Goal: Navigation & Orientation: Find specific page/section

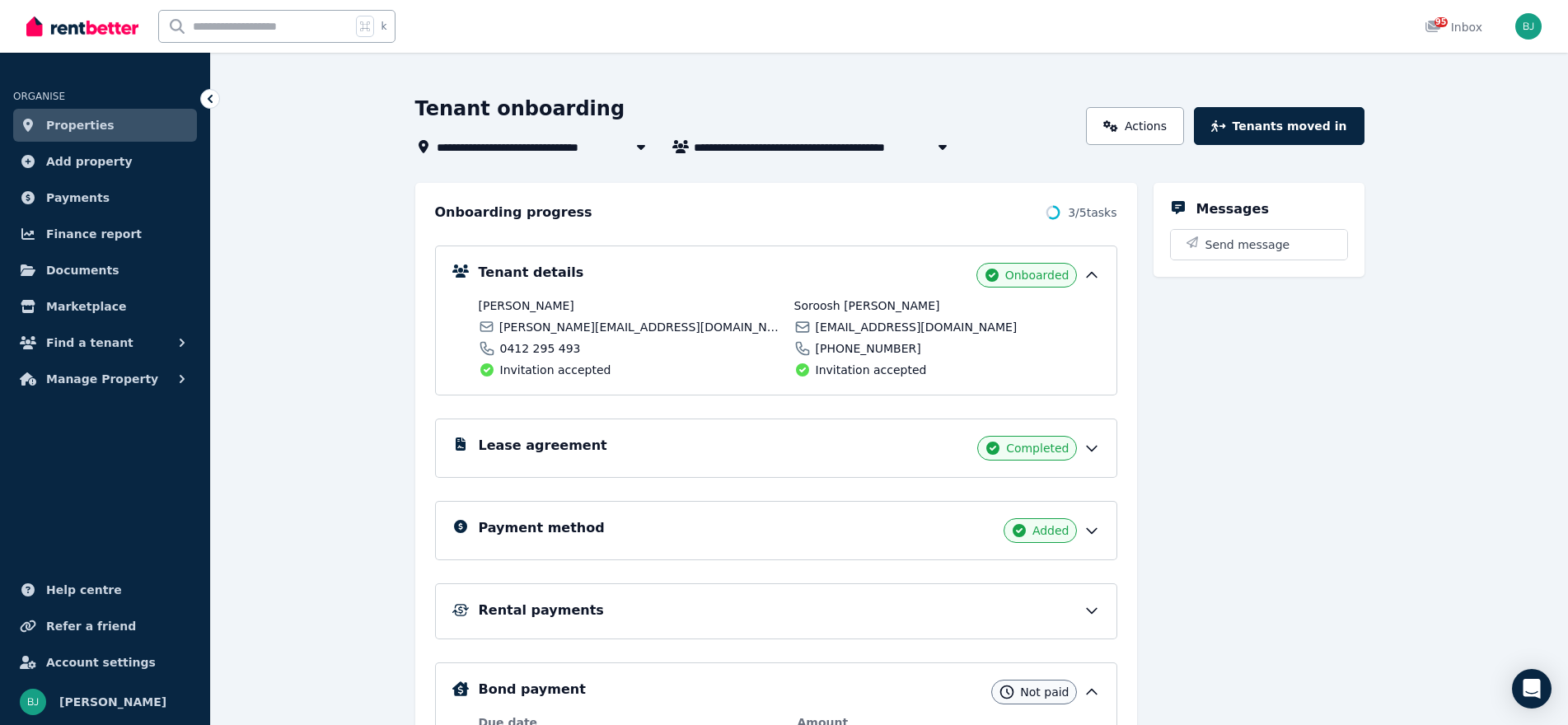
click at [485, 150] on span "[STREET_ADDRESS]" at bounding box center [508, 146] width 144 height 19
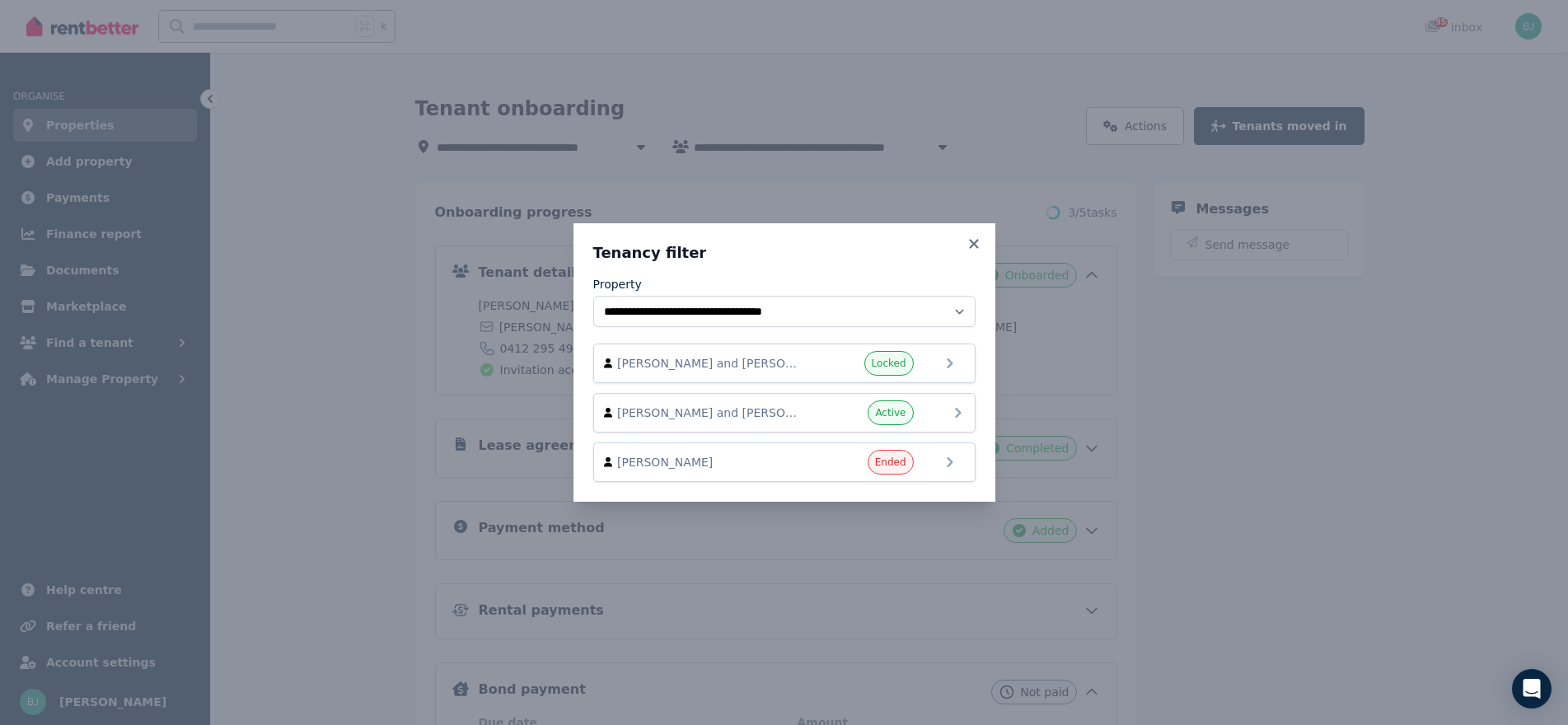
click at [930, 415] on div "[PERSON_NAME] and [PERSON_NAME] Active" at bounding box center [784, 413] width 361 height 25
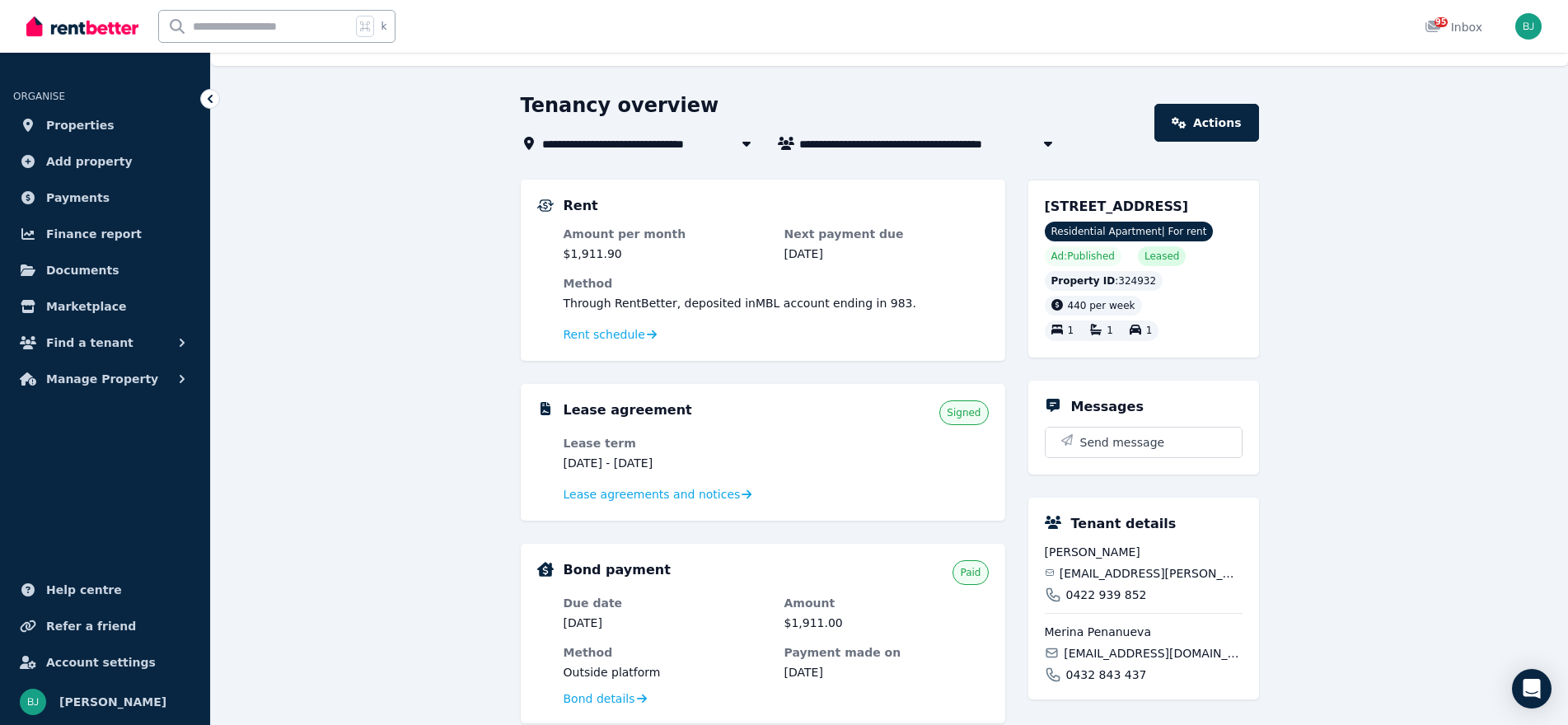
scroll to position [44, 0]
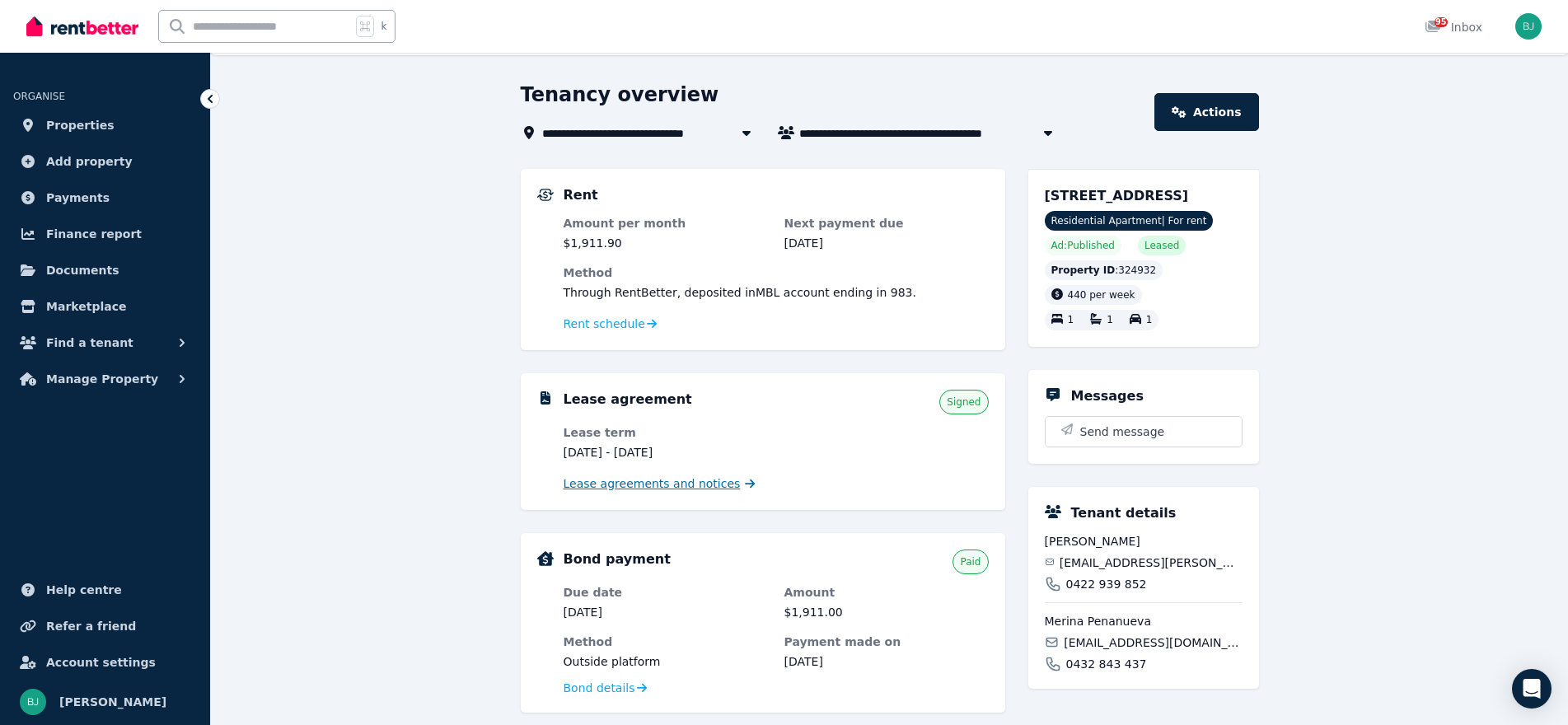
click at [688, 488] on span "Lease agreements and notices" at bounding box center [651, 483] width 177 height 16
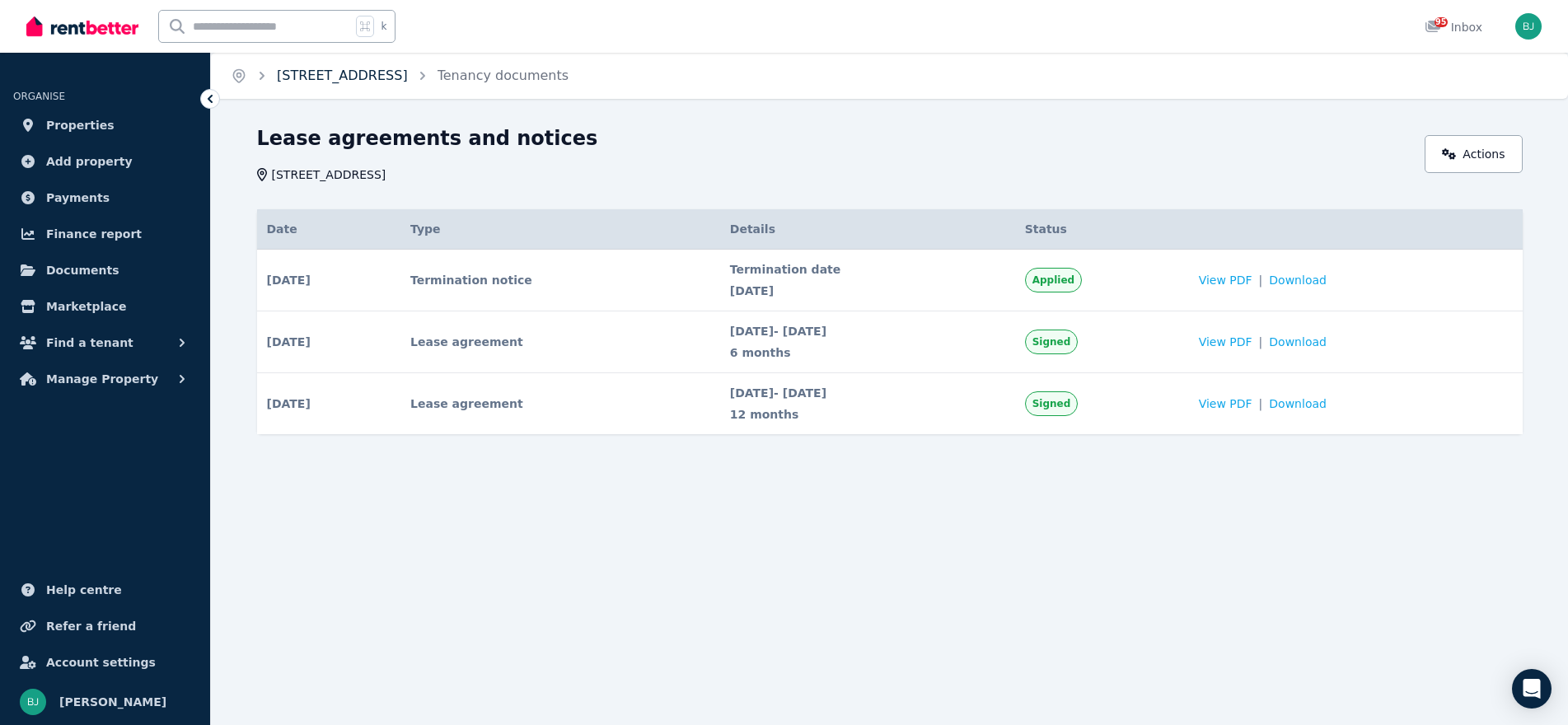
click at [320, 74] on link "[STREET_ADDRESS]" at bounding box center [342, 76] width 131 height 15
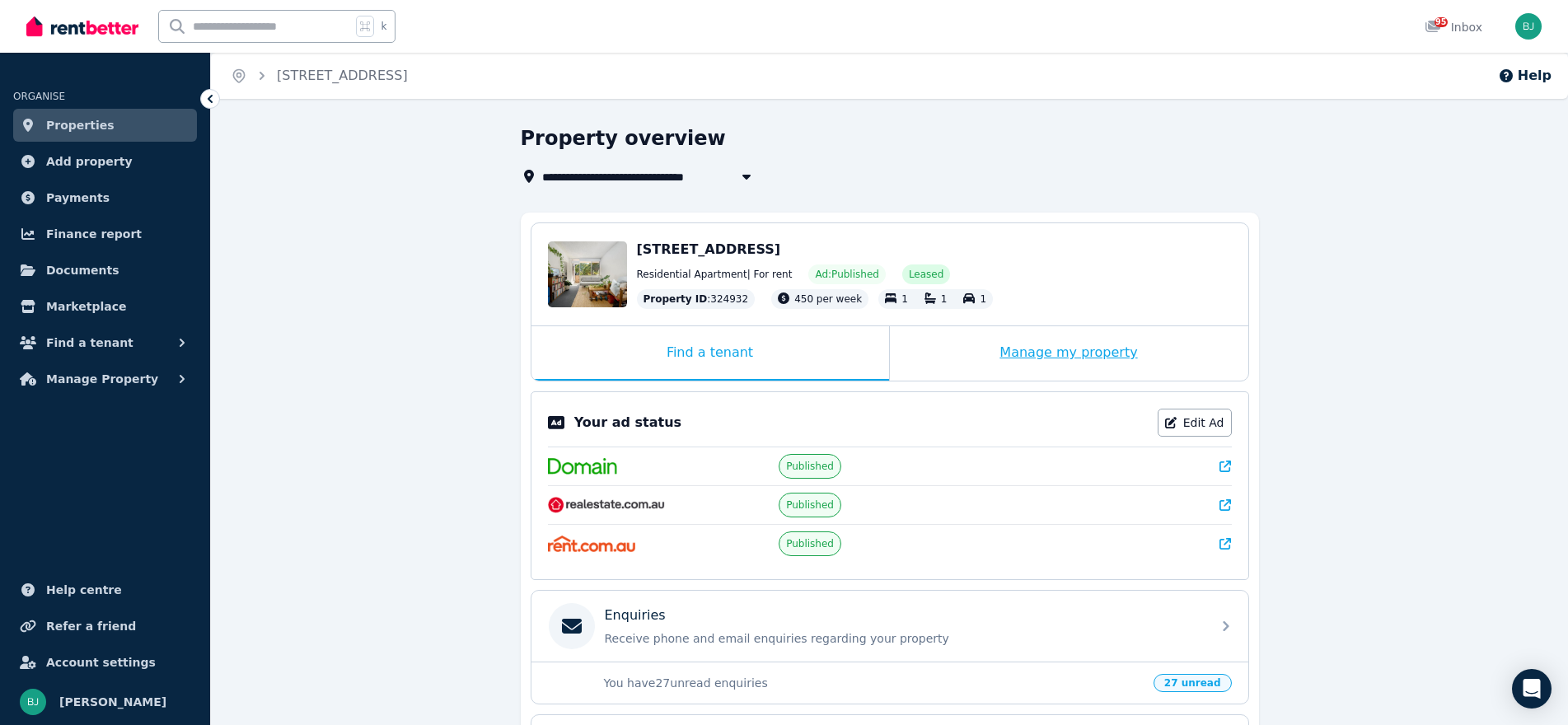
click at [1022, 362] on div "Manage my property" at bounding box center [1069, 353] width 358 height 54
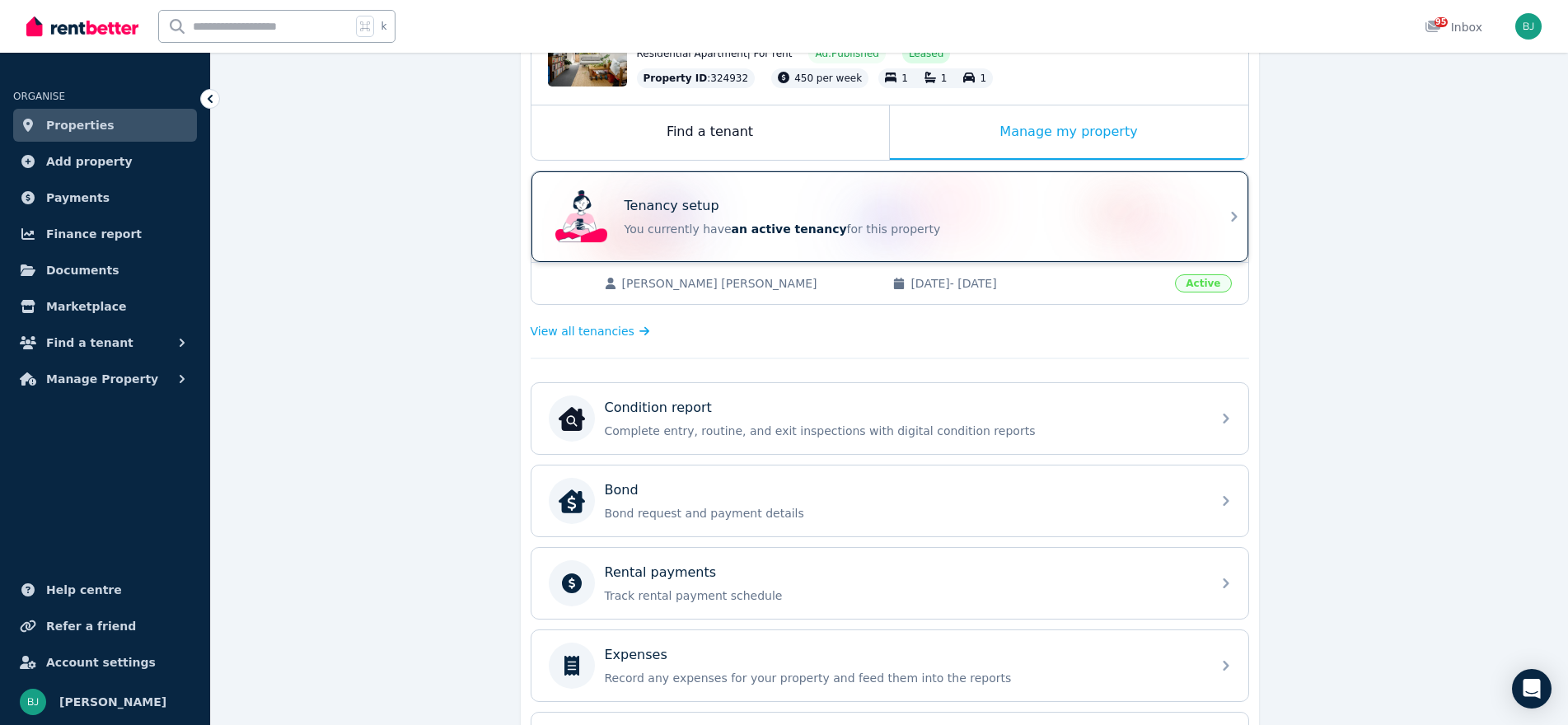
scroll to position [334, 0]
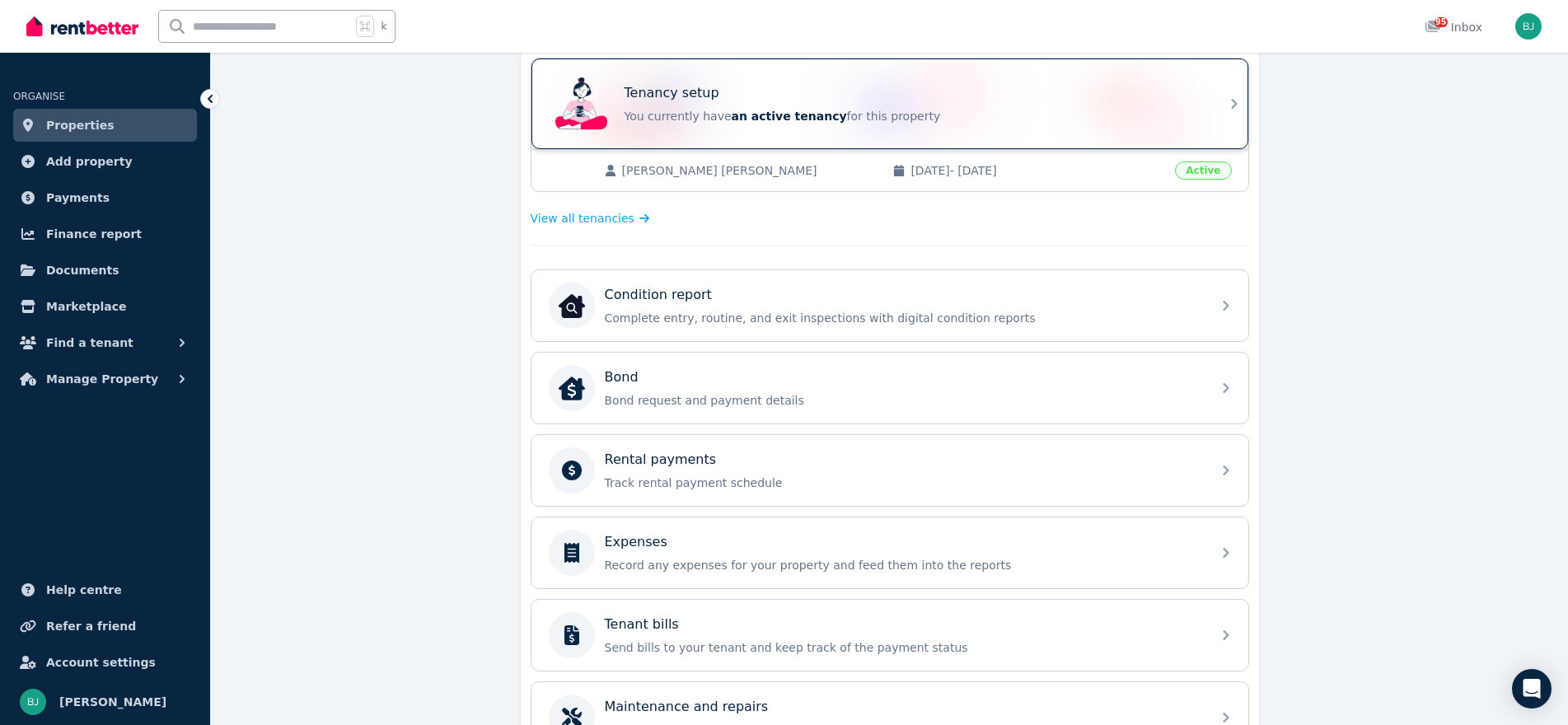
click at [966, 451] on div "Rental payments" at bounding box center [903, 460] width 596 height 19
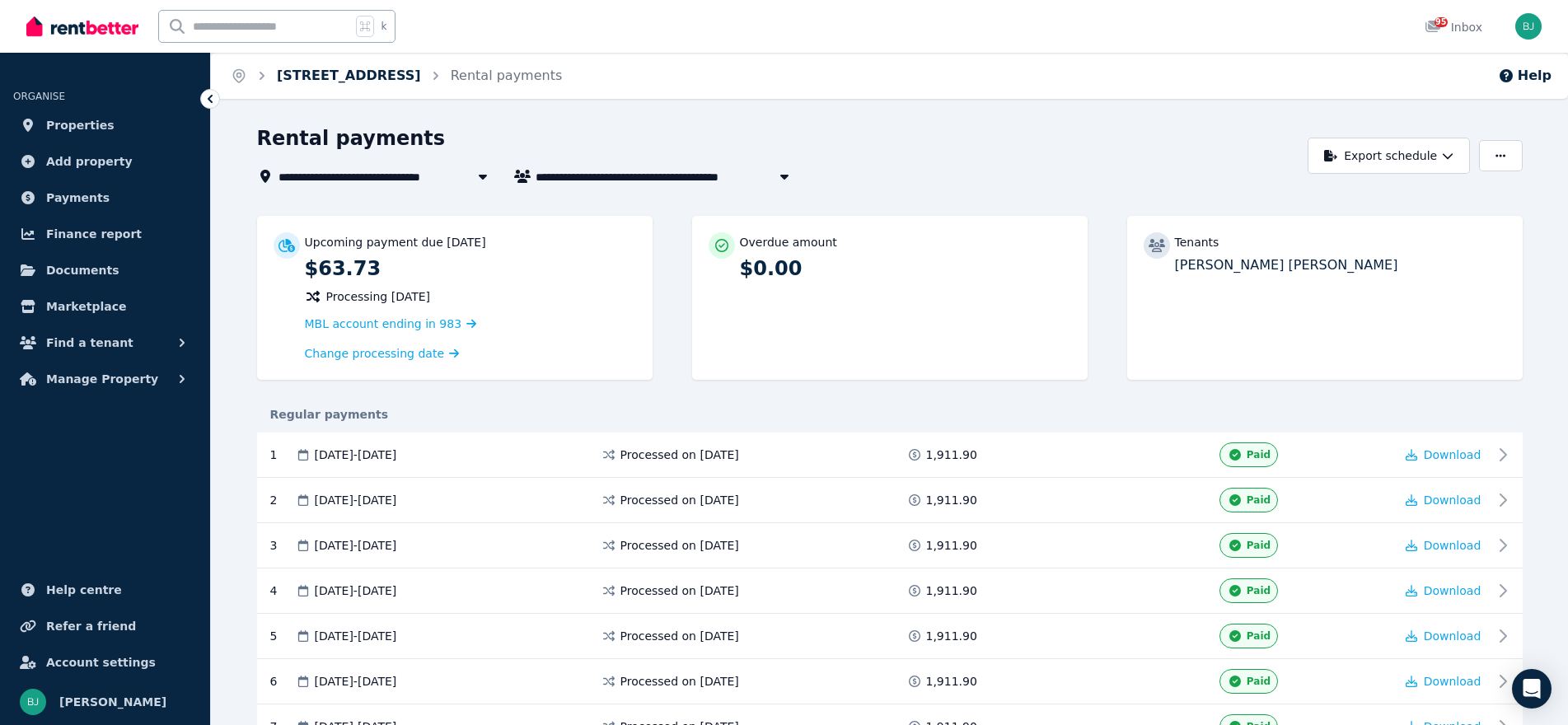
click at [307, 75] on link "[STREET_ADDRESS]" at bounding box center [348, 76] width 144 height 15
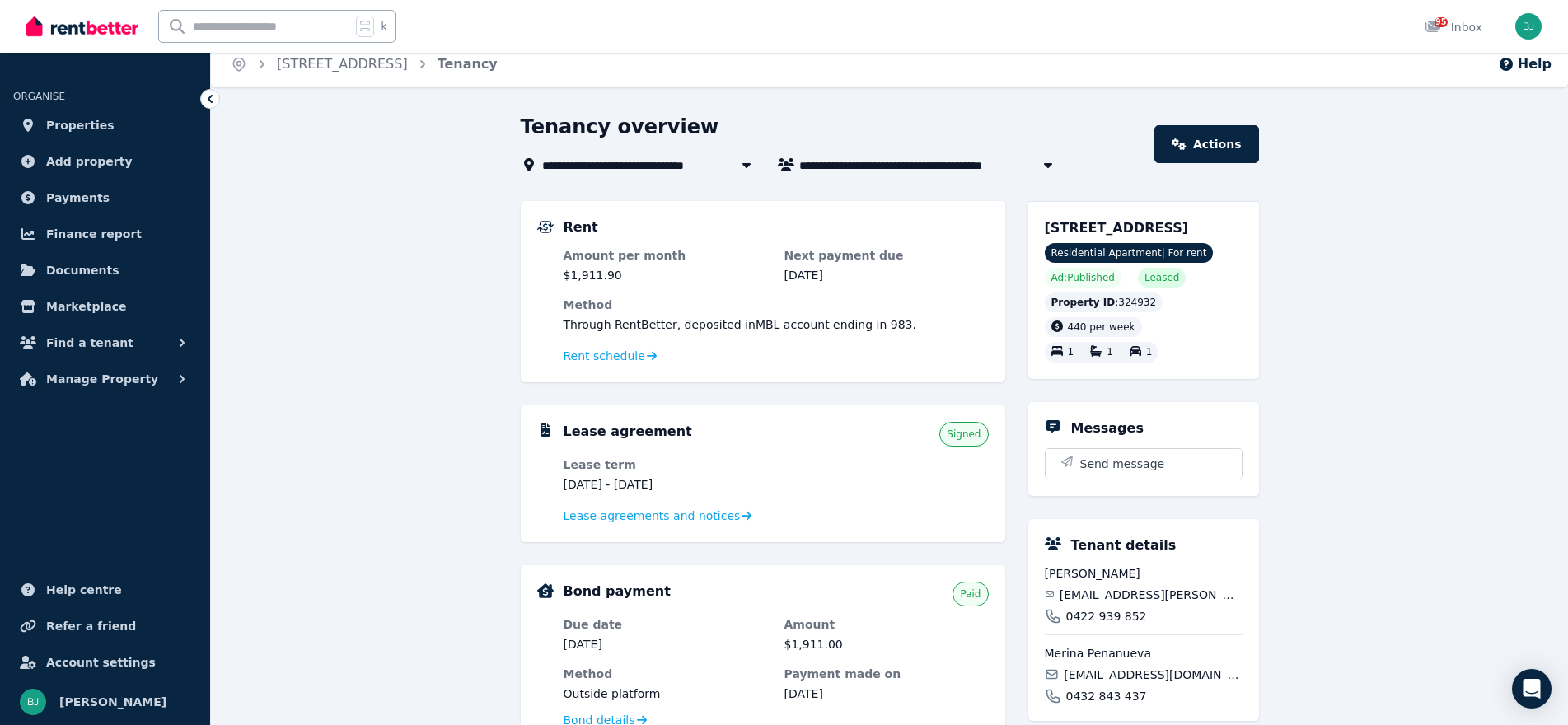
scroll to position [14, 0]
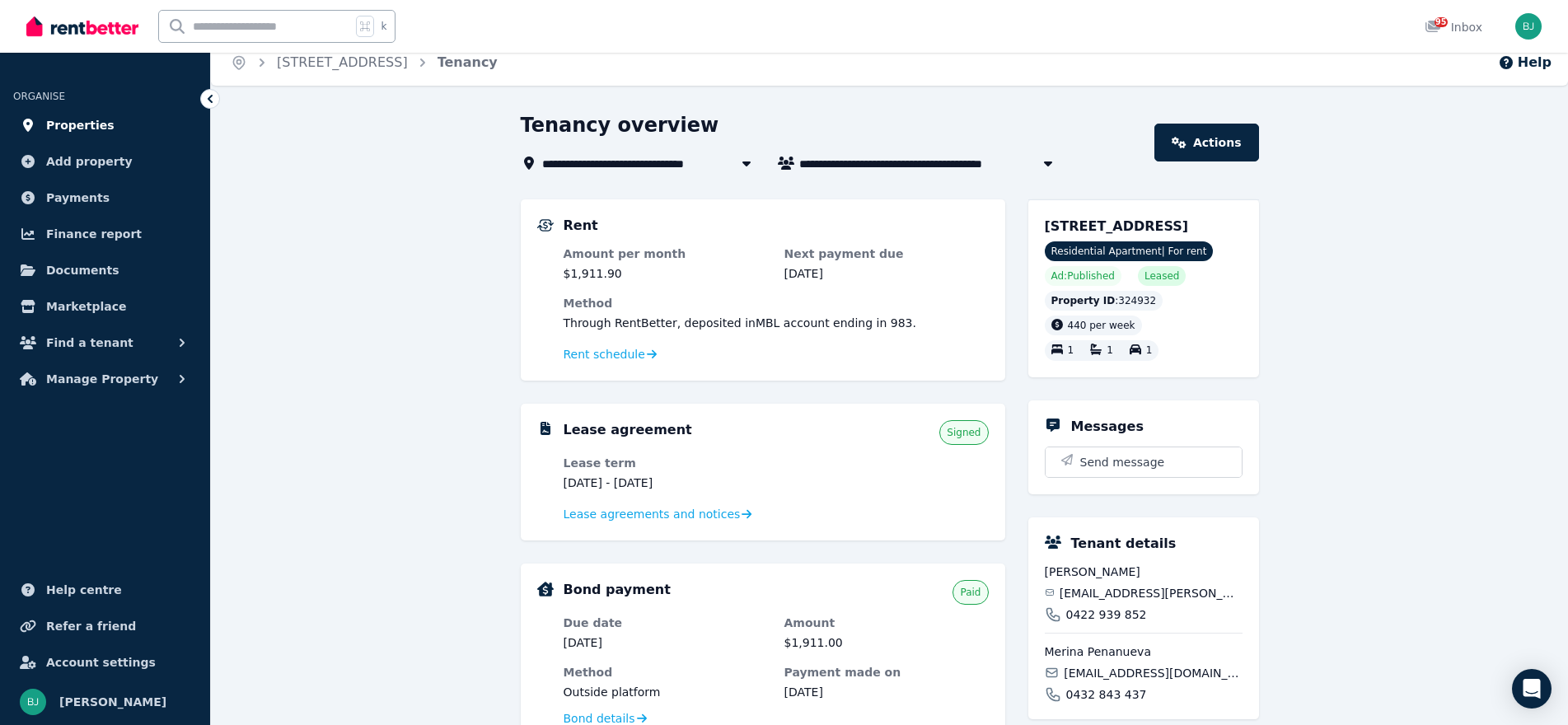
click at [93, 113] on link "Properties" at bounding box center [106, 125] width 184 height 33
